Goal: Task Accomplishment & Management: Use online tool/utility

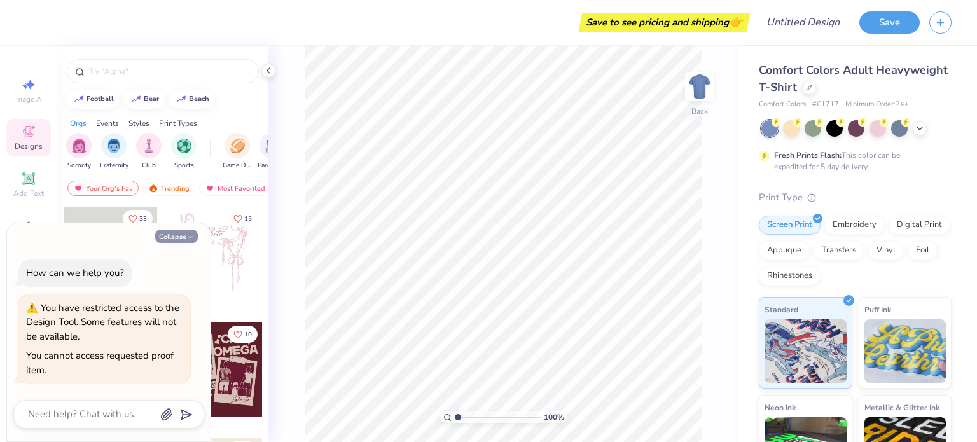
click at [179, 239] on button "Collapse" at bounding box center [176, 236] width 43 height 13
type textarea "x"
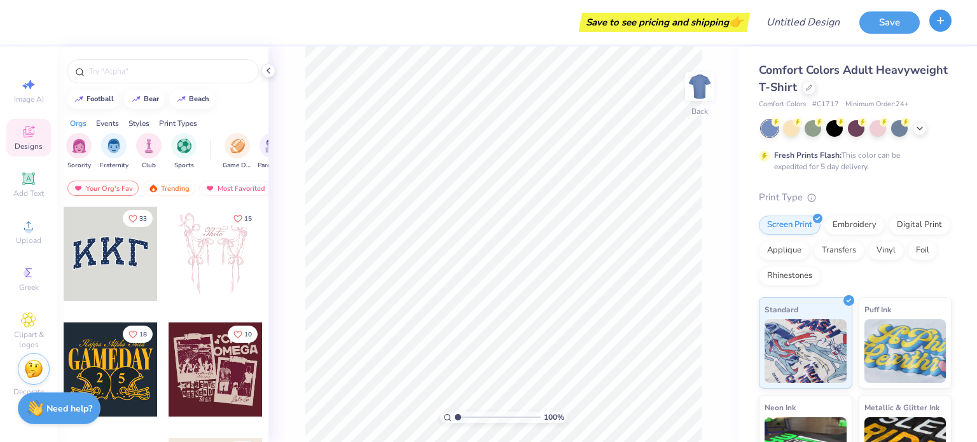
click at [941, 22] on icon "button" at bounding box center [940, 20] width 11 height 11
click at [36, 18] on div "Save to see pricing and shipping 👉" at bounding box center [390, 22] width 711 height 45
click at [699, 32] on div "Save to see pricing and shipping 👉" at bounding box center [390, 22] width 711 height 45
click at [700, 17] on div "Save to see pricing and shipping 👉" at bounding box center [664, 22] width 165 height 19
click at [938, 23] on icon "button" at bounding box center [940, 20] width 11 height 11
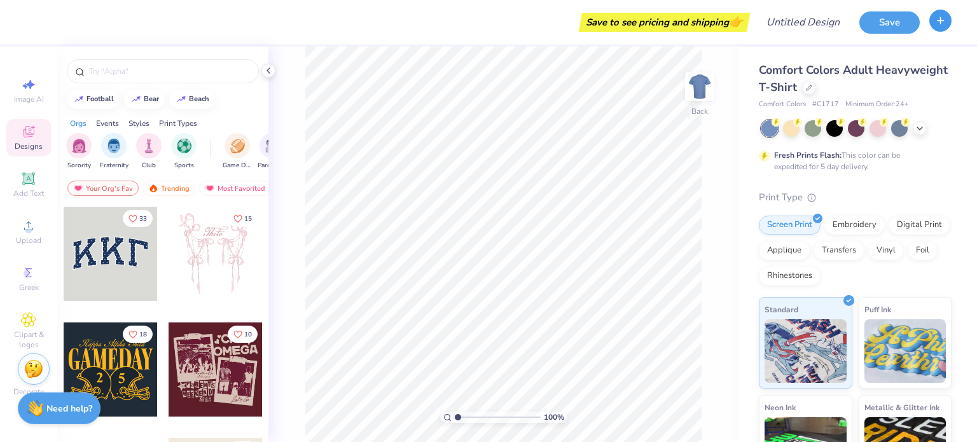
click at [940, 16] on icon "button" at bounding box center [940, 20] width 11 height 11
